Goal: Transaction & Acquisition: Book appointment/travel/reservation

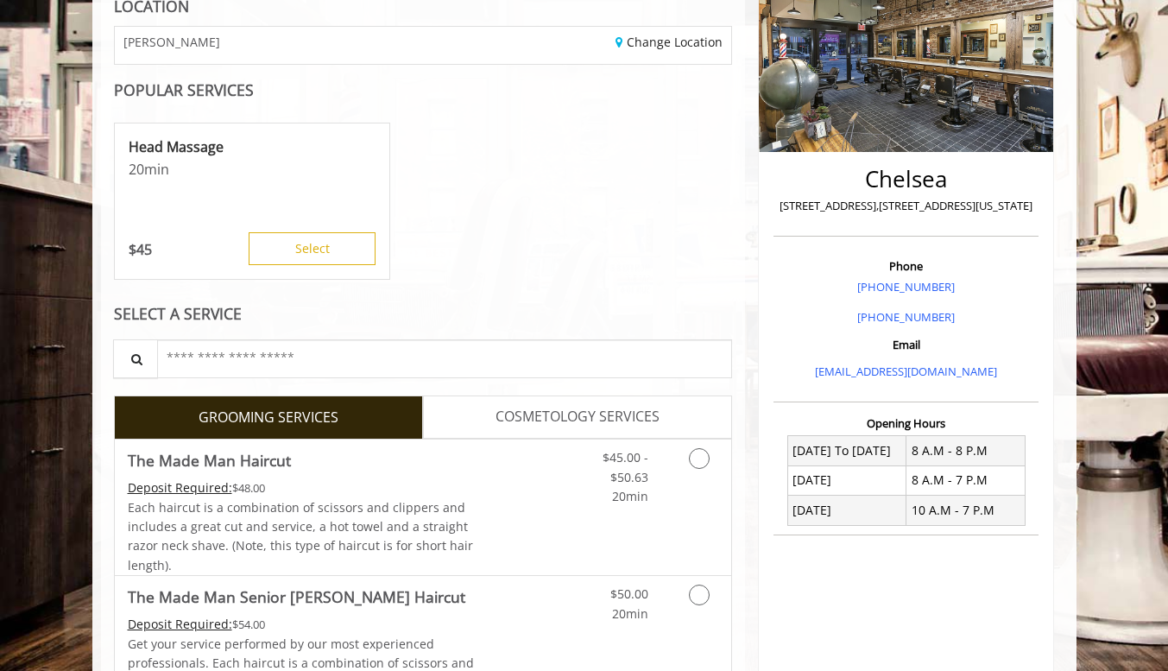
scroll to position [345, 0]
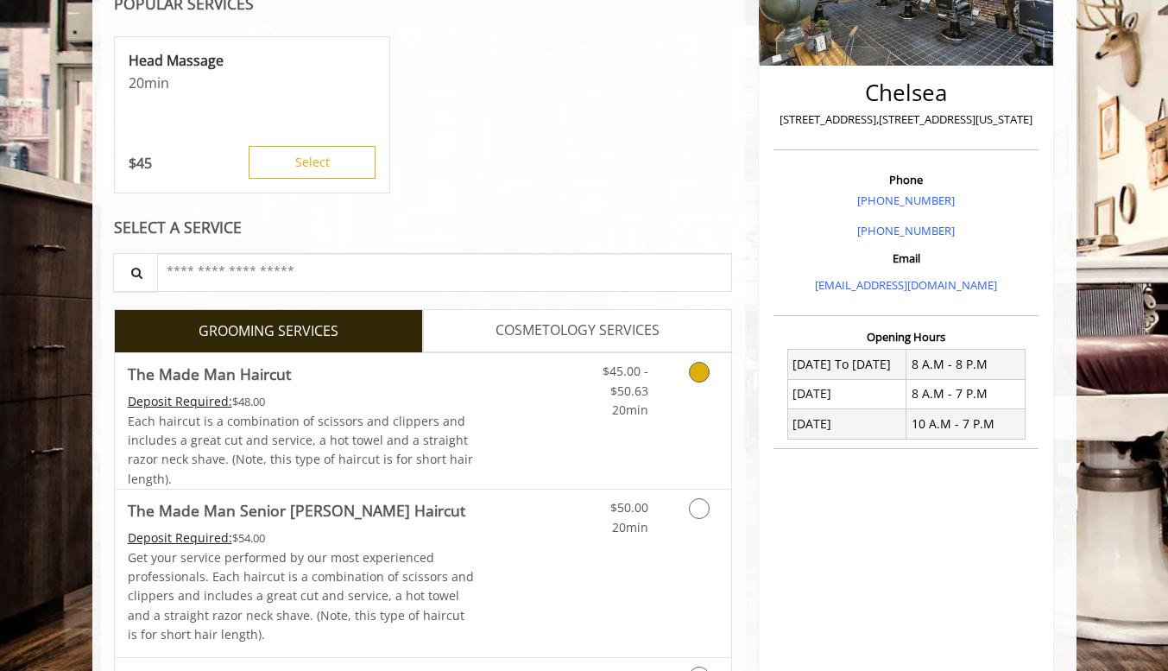
click at [699, 376] on icon "Grooming services" at bounding box center [699, 372] width 21 height 21
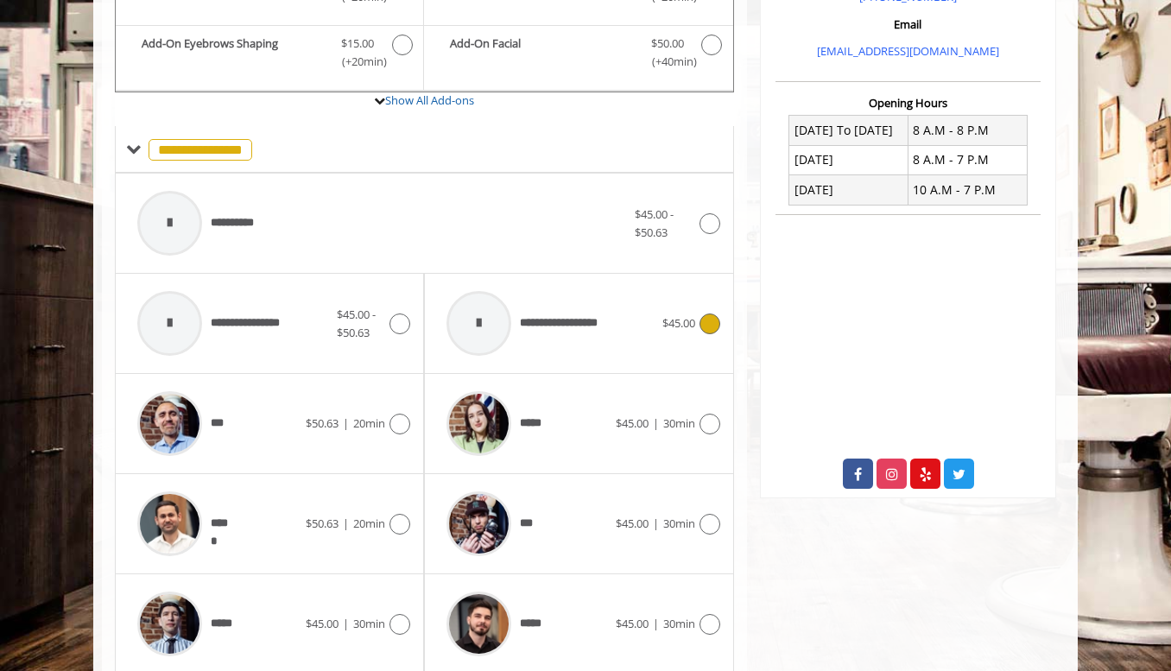
scroll to position [684, 0]
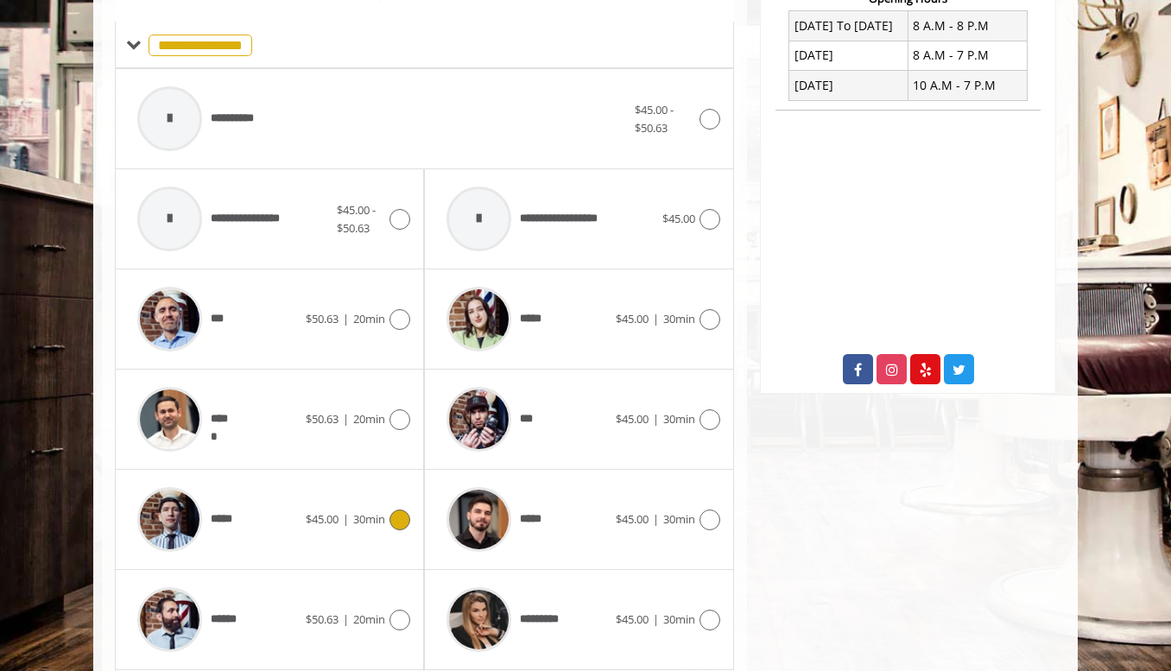
click at [405, 517] on icon at bounding box center [399, 519] width 21 height 21
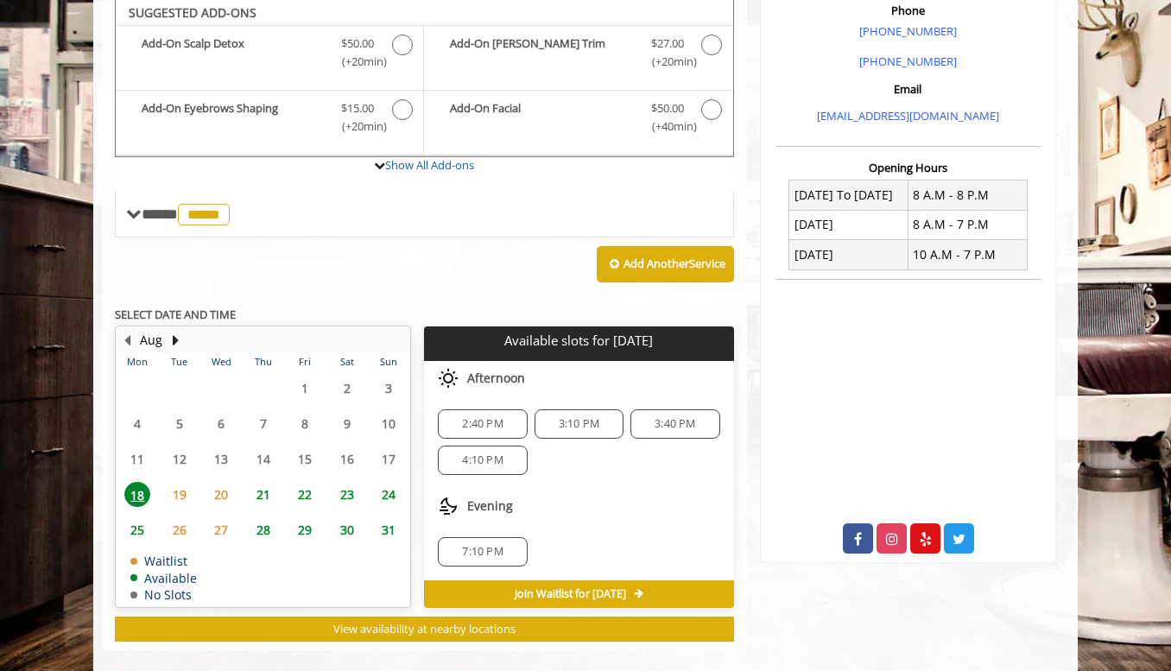
scroll to position [512, 0]
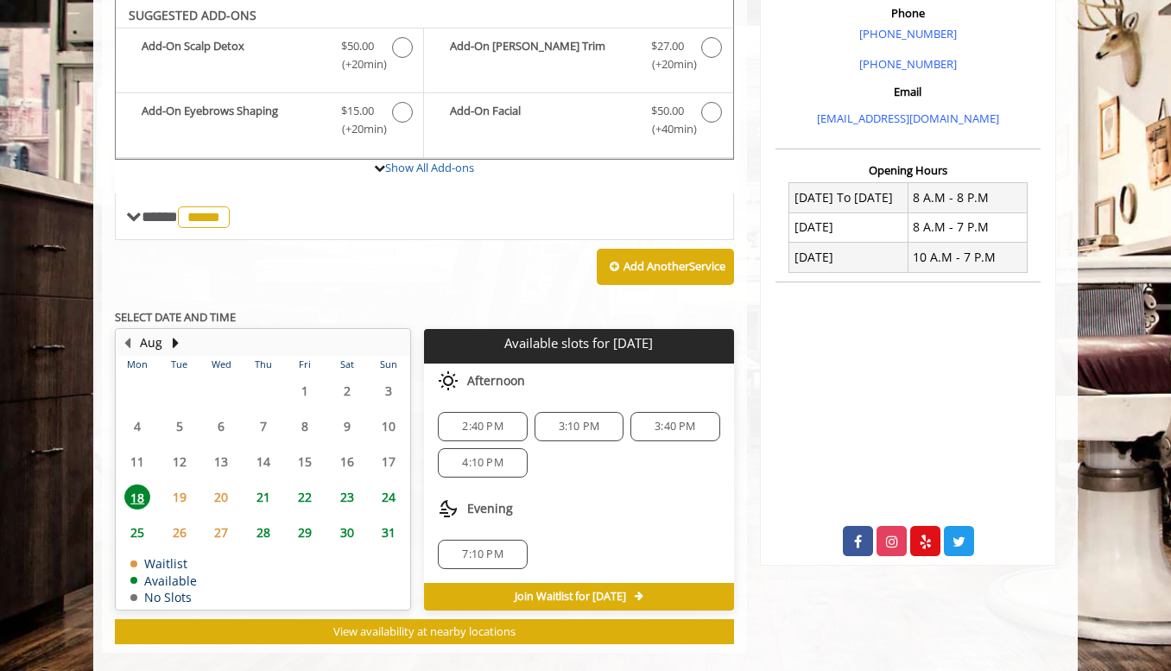
click at [181, 500] on span "19" at bounding box center [180, 496] width 26 height 25
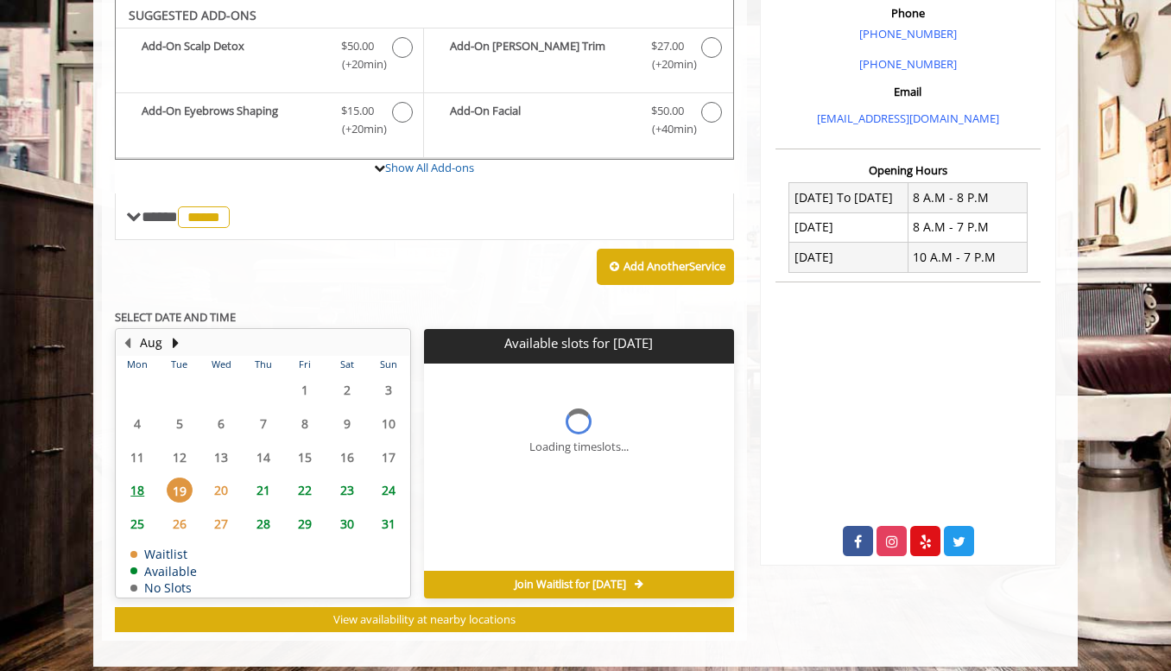
scroll to position [524, 0]
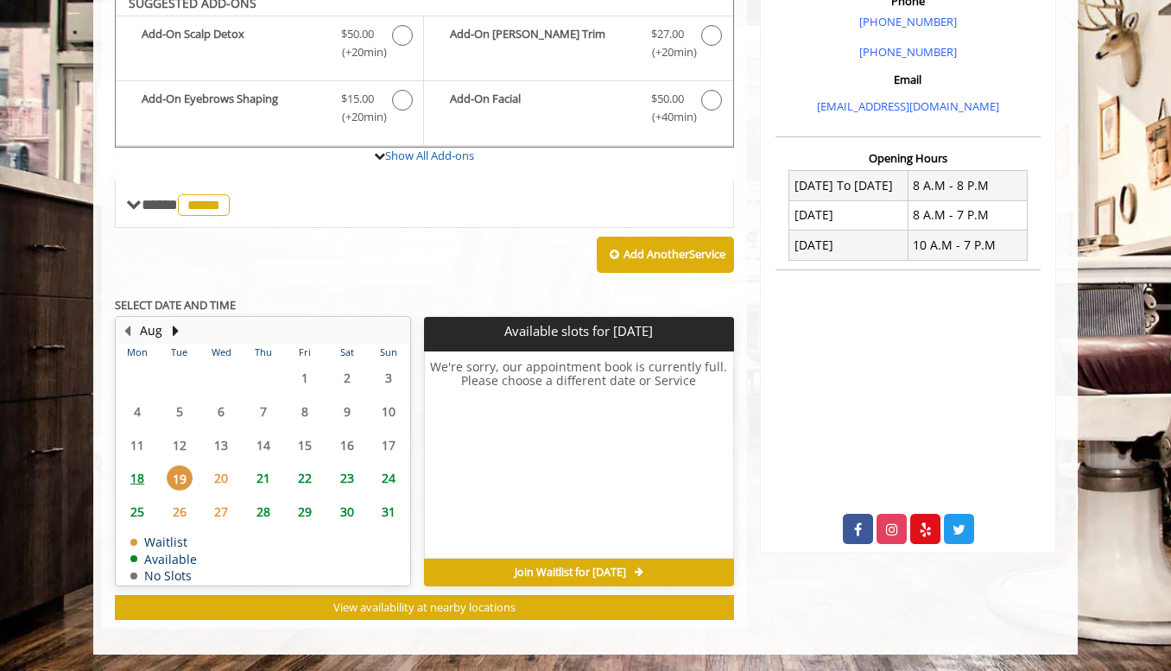
click at [220, 483] on span "20" at bounding box center [221, 477] width 26 height 25
click at [259, 477] on span "21" at bounding box center [263, 477] width 26 height 25
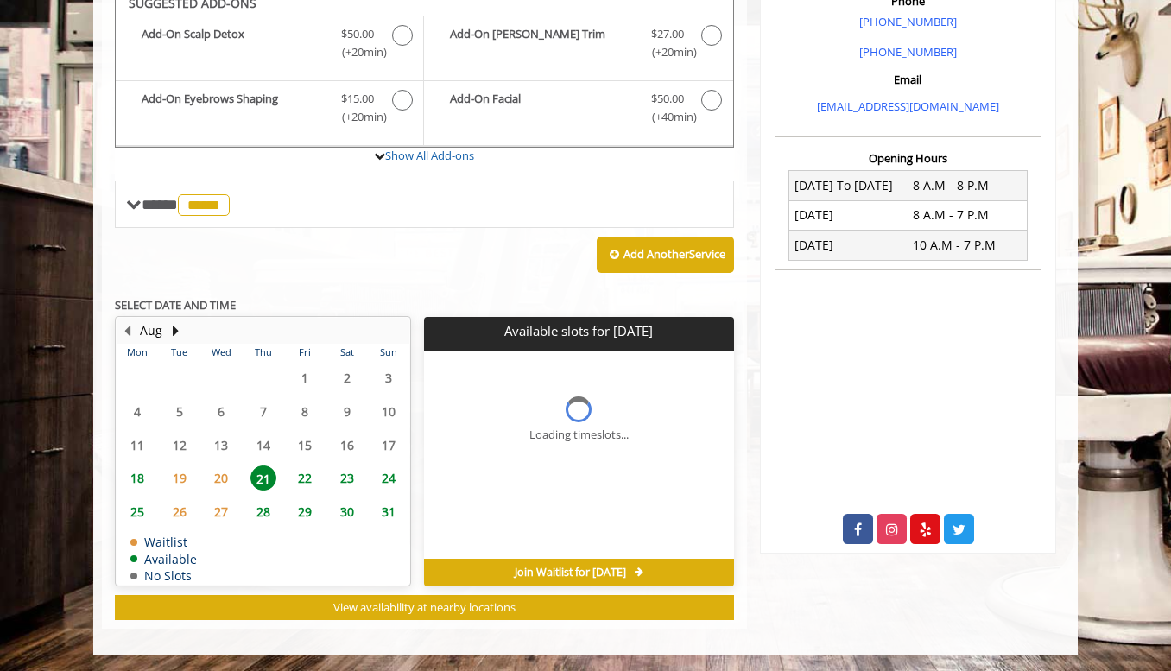
scroll to position [550, 0]
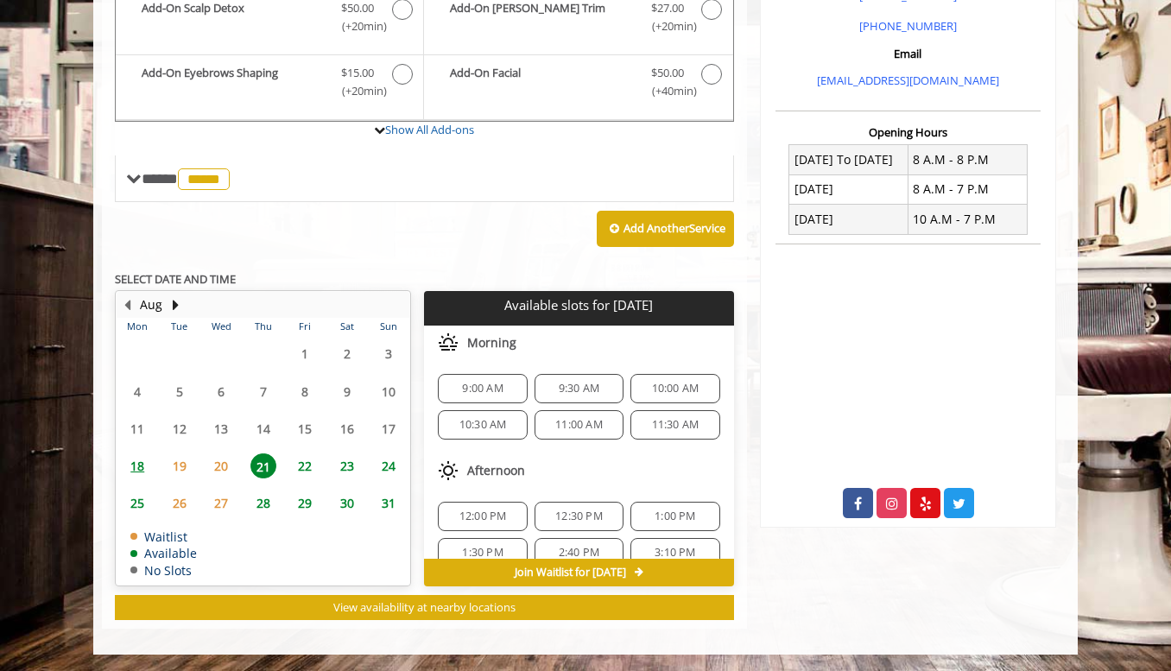
click at [652, 424] on span "11:30 AM" at bounding box center [675, 425] width 47 height 14
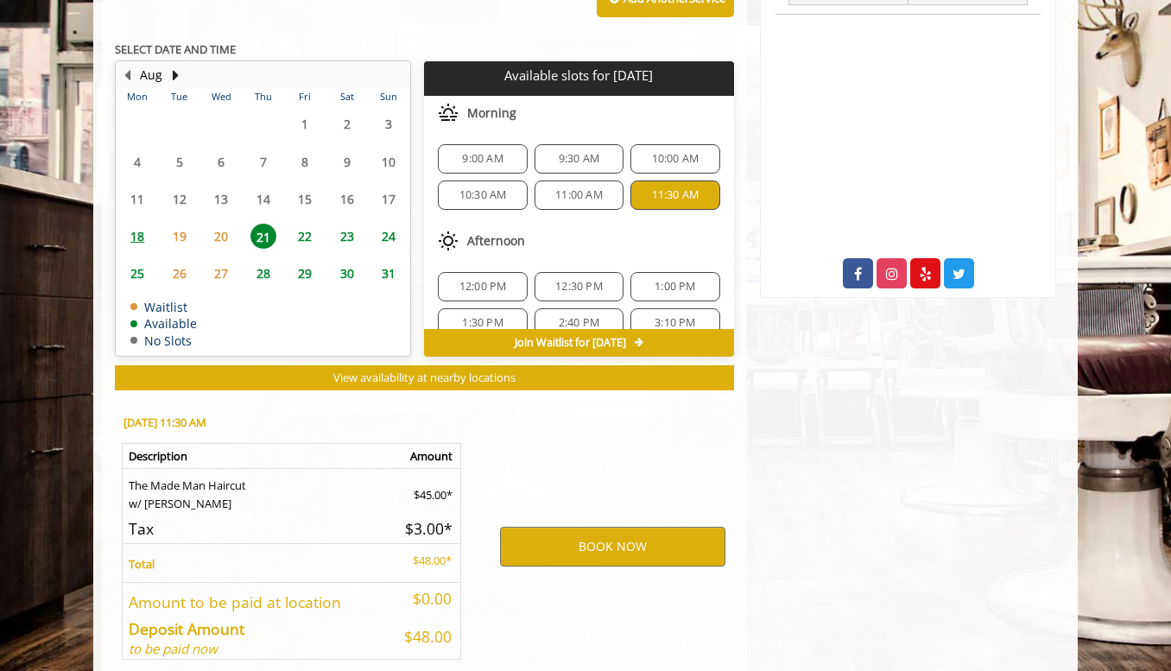
scroll to position [862, 0]
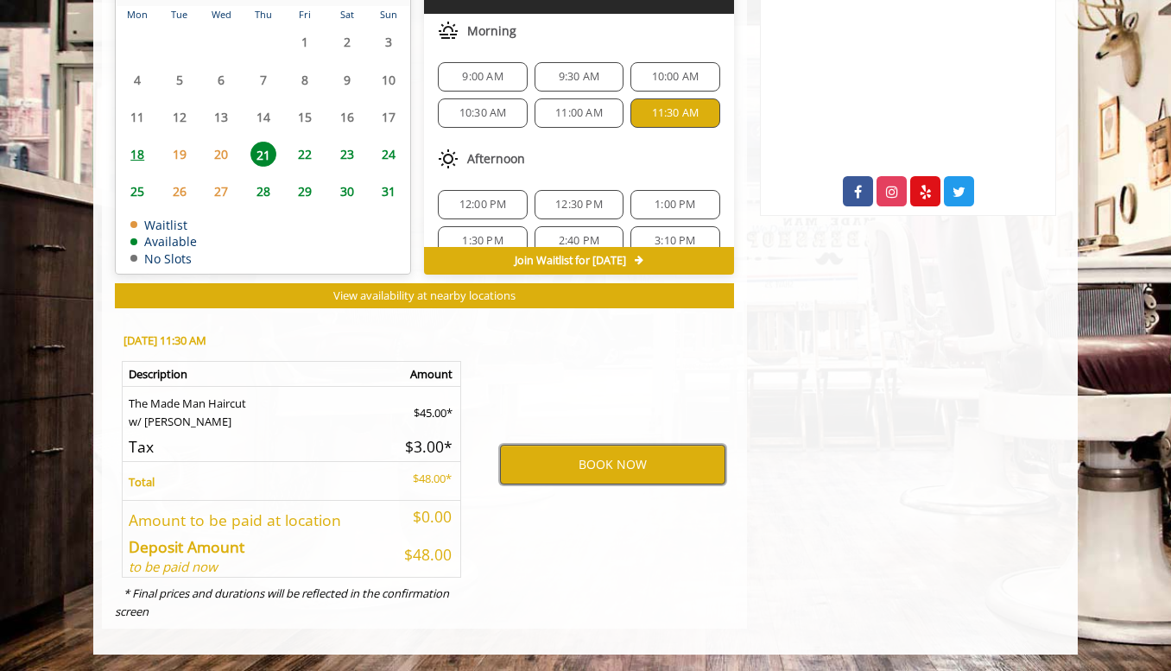
click at [578, 455] on button "BOOK NOW" at bounding box center [612, 465] width 225 height 40
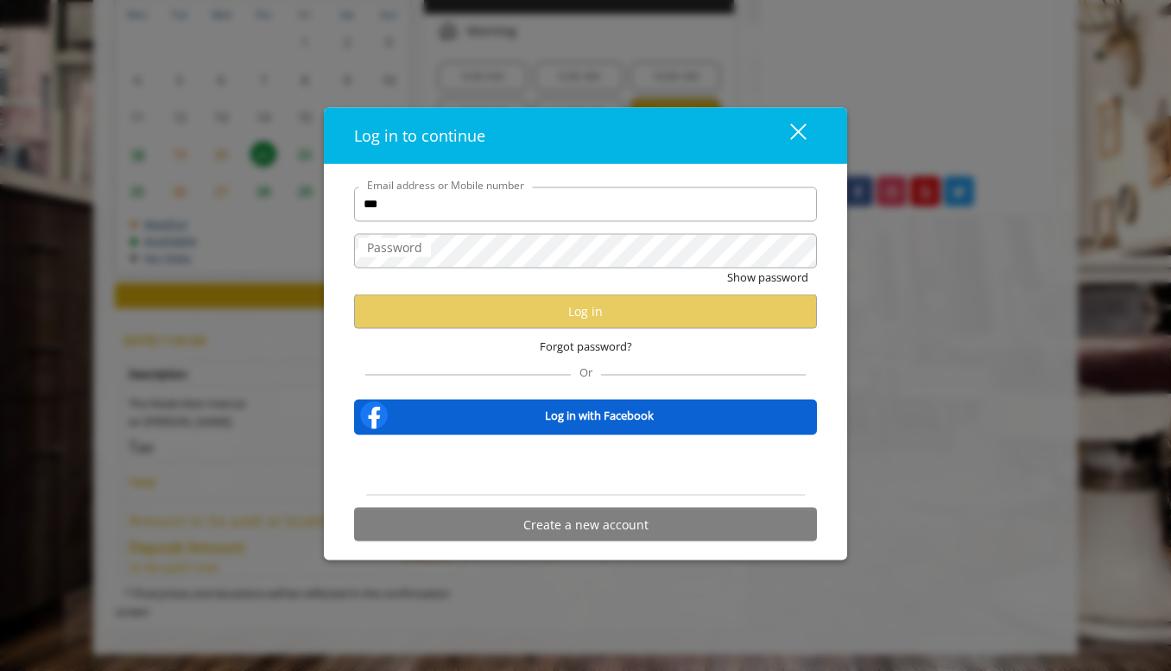
type input "**********"
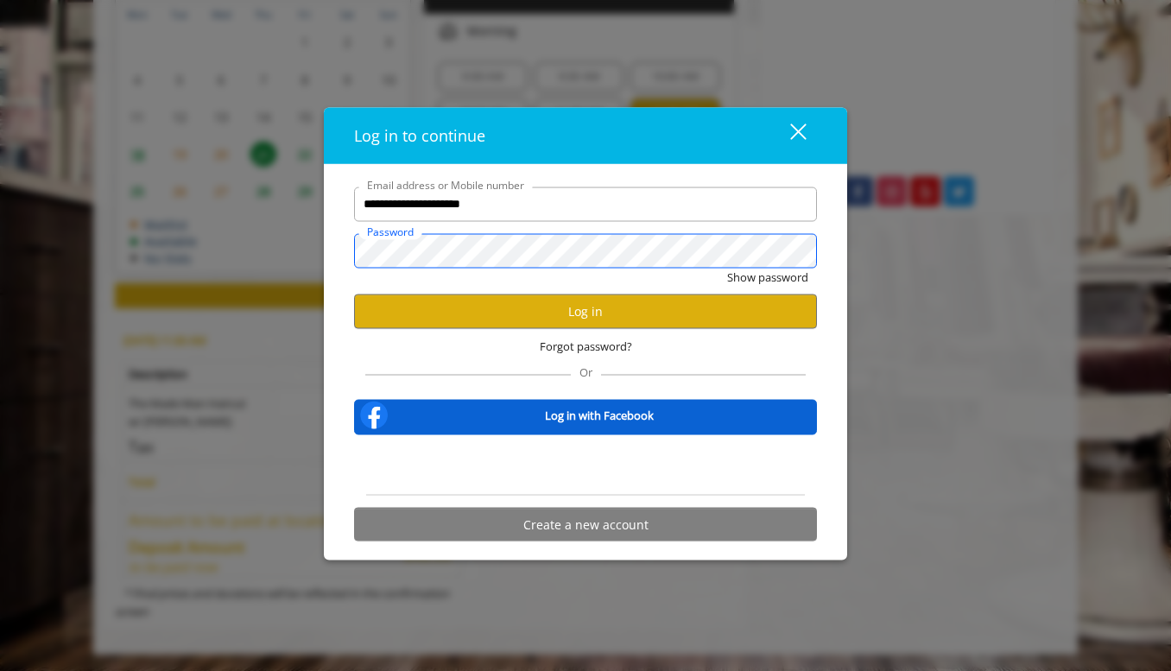
click at [727, 268] on button "Show password" at bounding box center [767, 277] width 81 height 18
click at [541, 310] on button "Log in" at bounding box center [585, 311] width 463 height 34
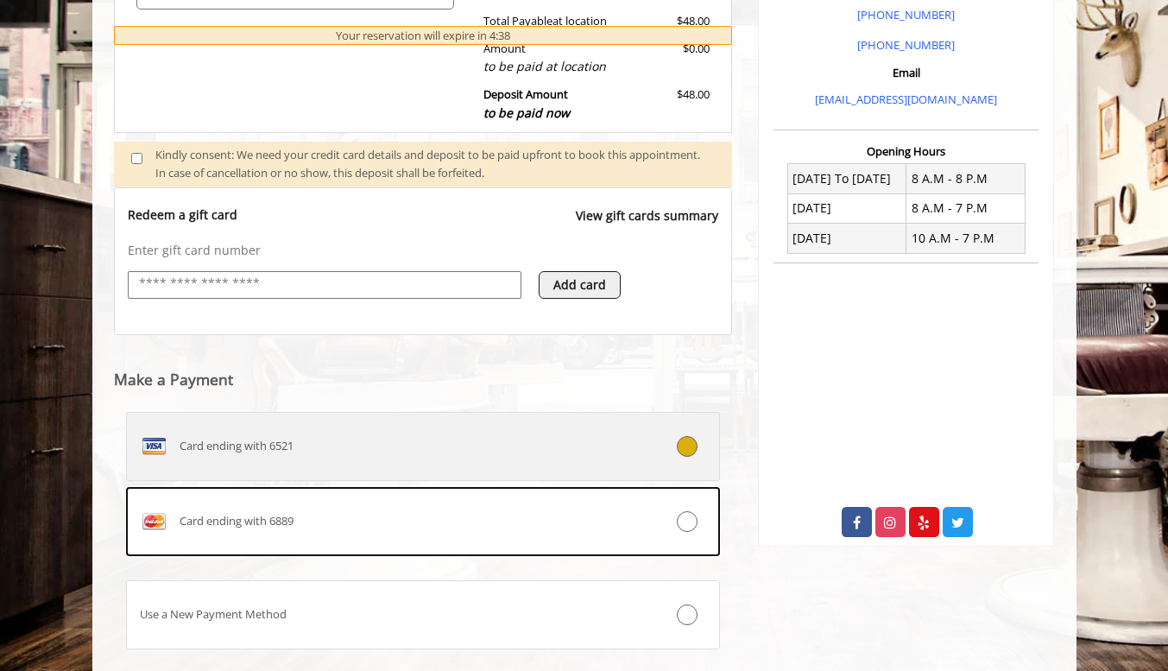
scroll to position [630, 0]
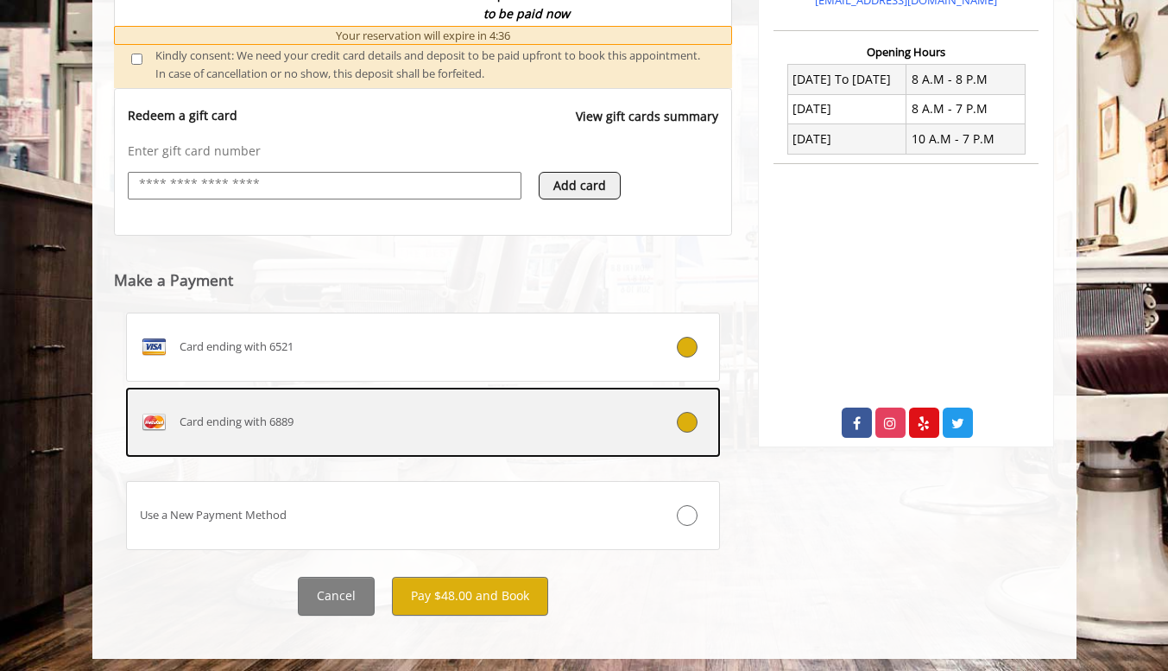
click at [692, 419] on icon at bounding box center [687, 422] width 21 height 21
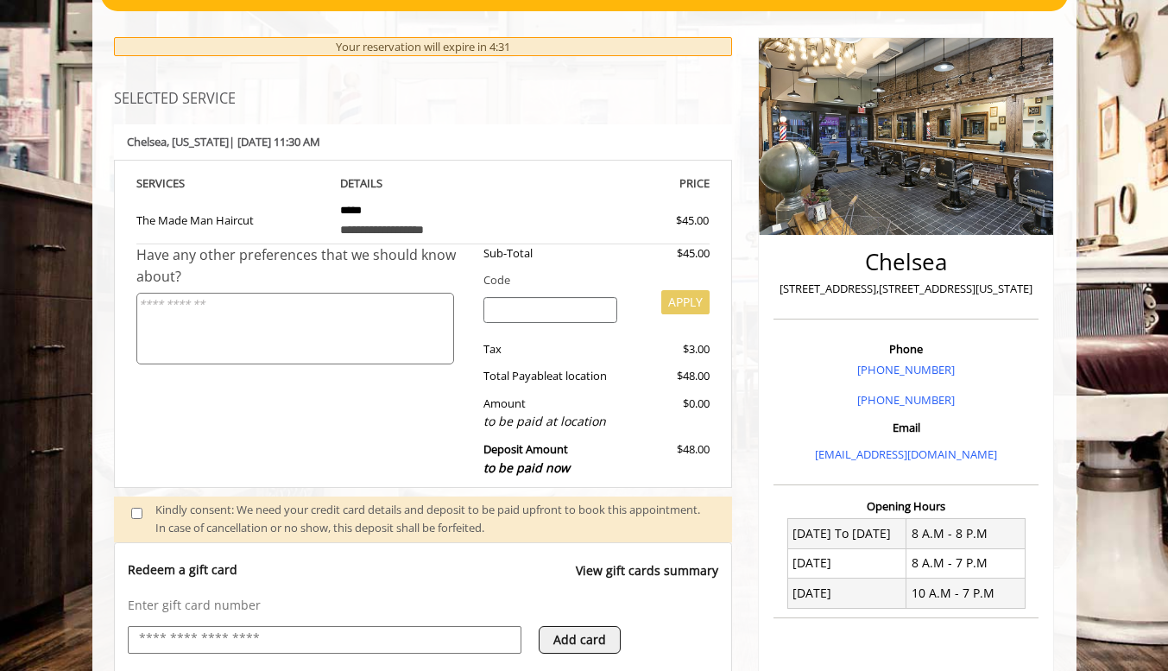
scroll to position [90, 0]
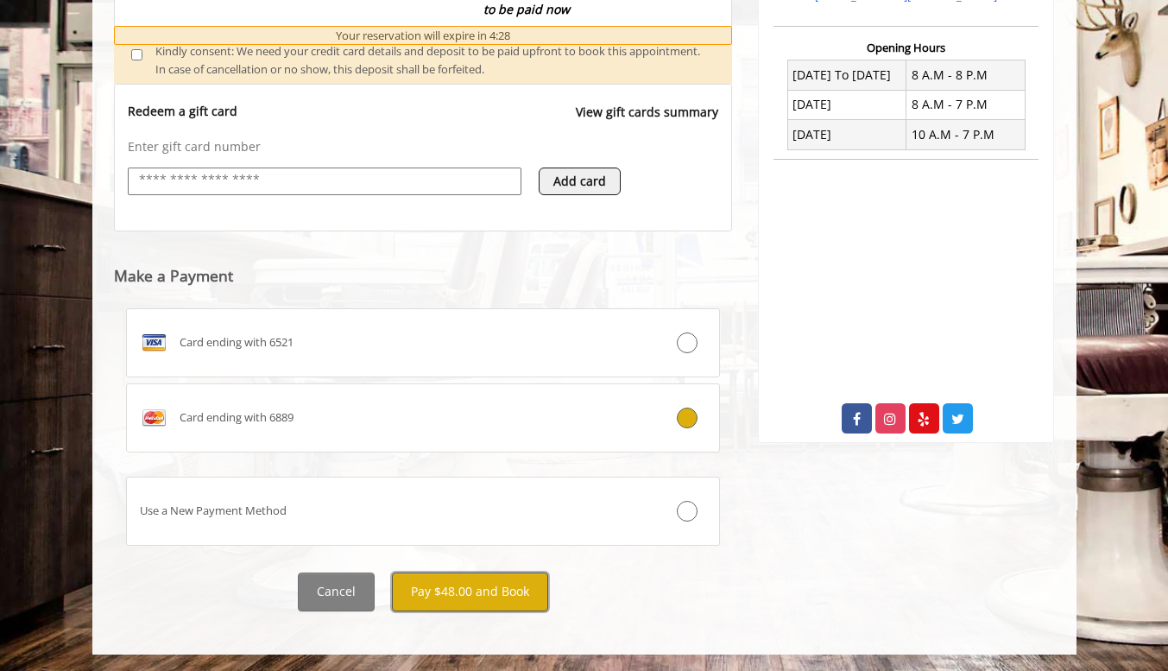
click at [454, 583] on button "Pay $48.00 and Book" at bounding box center [470, 591] width 156 height 39
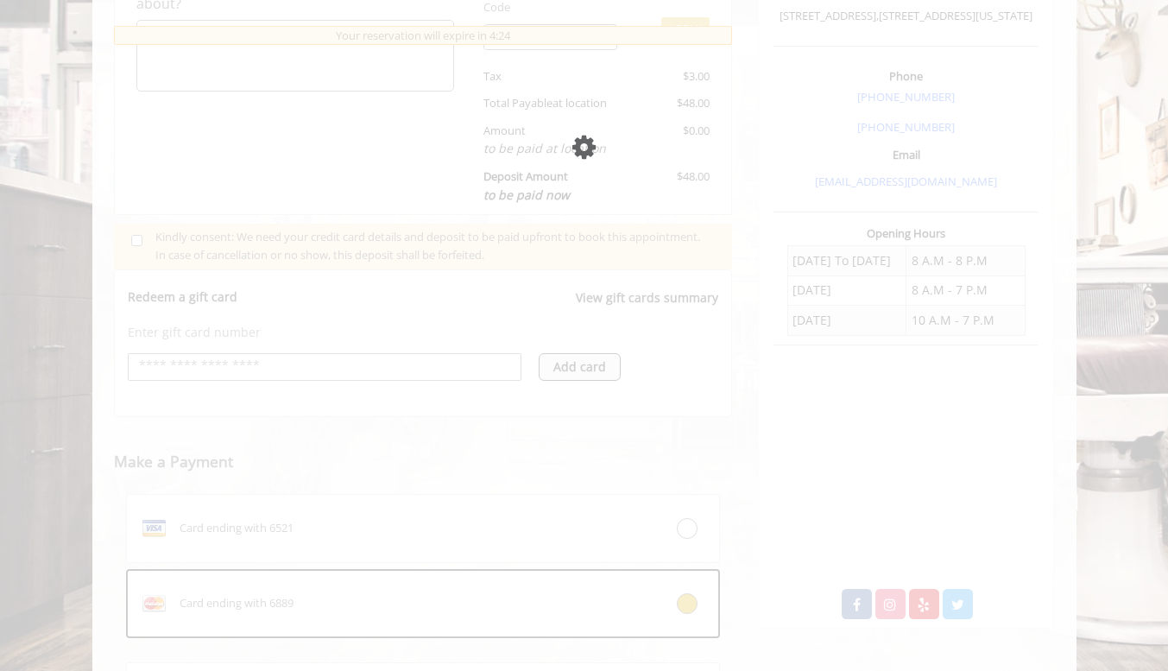
scroll to position [496, 0]
